Goal: Information Seeking & Learning: Learn about a topic

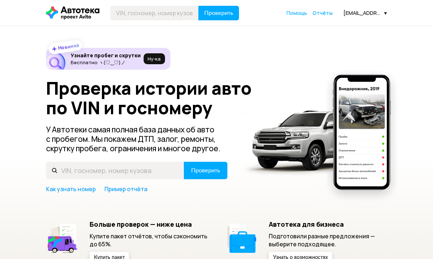
click at [321, 16] on span "Отчёты" at bounding box center [323, 12] width 20 height 7
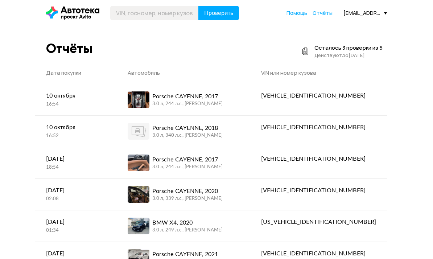
click at [337, 128] on div "[VEHICLE_IDENTIFICATION_NUMBER]" at bounding box center [318, 127] width 115 height 9
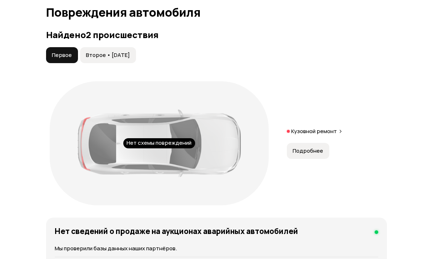
scroll to position [814, 0]
click at [304, 147] on span "Подробнее" at bounding box center [308, 150] width 30 height 7
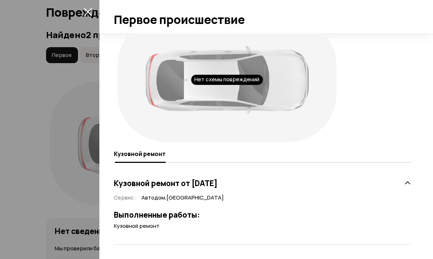
scroll to position [19, 0]
click at [93, 17] on div at bounding box center [216, 129] width 433 height 259
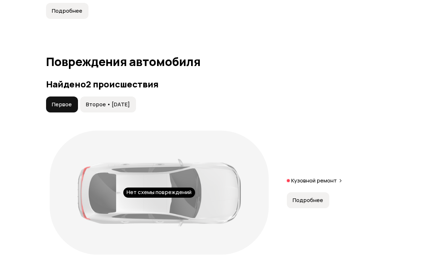
scroll to position [770, 0]
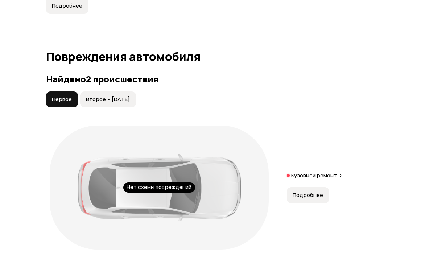
click at [124, 99] on span "Второе • [DATE]" at bounding box center [108, 99] width 44 height 7
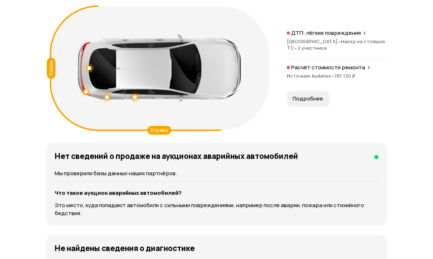
scroll to position [885, 0]
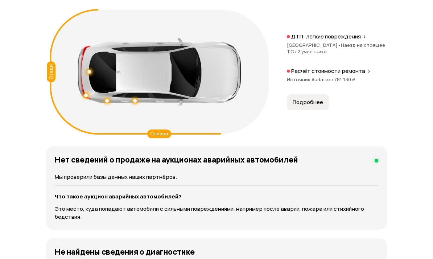
click at [306, 94] on button "Подробнее" at bounding box center [308, 102] width 42 height 16
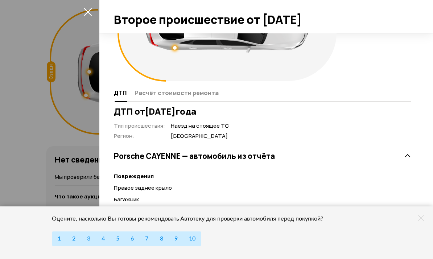
scroll to position [80, 0]
click at [24, 73] on div at bounding box center [216, 129] width 433 height 259
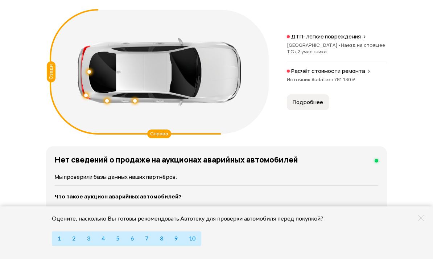
click at [312, 97] on button "Подробнее" at bounding box center [308, 102] width 42 height 16
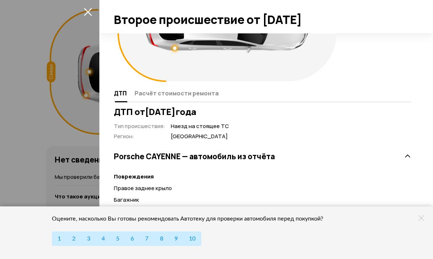
click at [34, 95] on div at bounding box center [216, 129] width 433 height 259
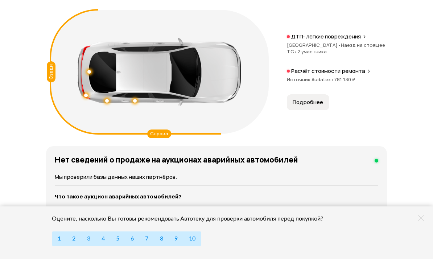
click at [305, 107] on button "Подробнее" at bounding box center [308, 102] width 42 height 16
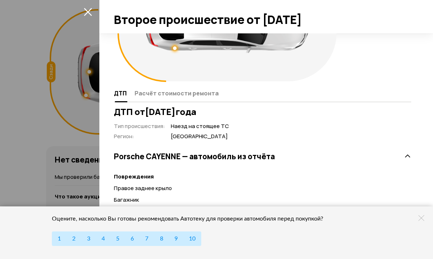
click at [423, 213] on div "Оцените, насколько Вы готовы рекомендовать Автотеку для проверки автомобиля пер…" at bounding box center [216, 232] width 433 height 53
click at [422, 219] on icon at bounding box center [421, 218] width 6 height 6
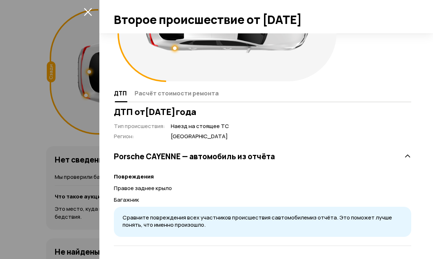
click at [161, 93] on span "Расчёт стоимости ремонта" at bounding box center [177, 93] width 84 height 7
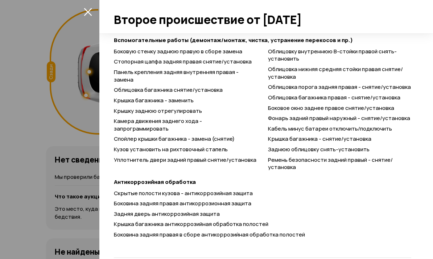
scroll to position [404, 0]
